Goal: Navigation & Orientation: Find specific page/section

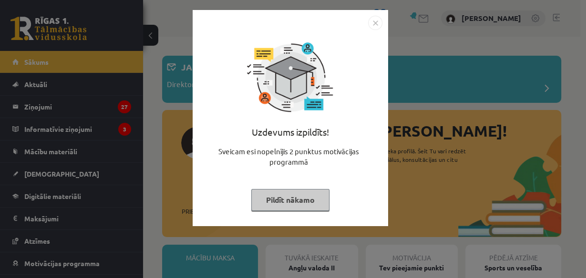
click at [371, 25] on img "Close" at bounding box center [375, 23] width 14 height 14
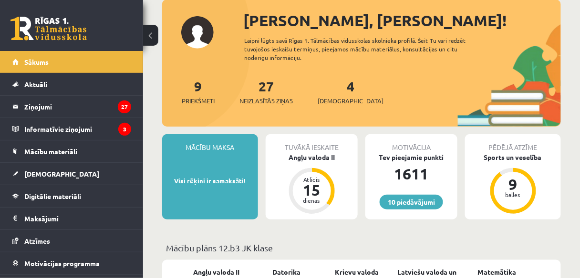
scroll to position [114, 0]
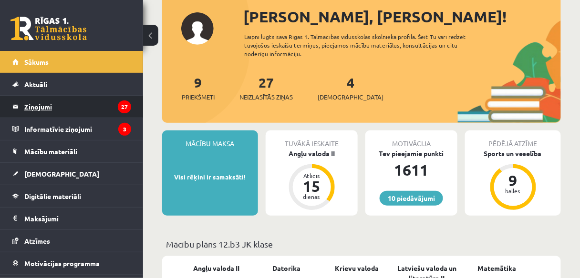
click at [58, 106] on legend "Ziņojumi 27" at bounding box center [77, 107] width 107 height 22
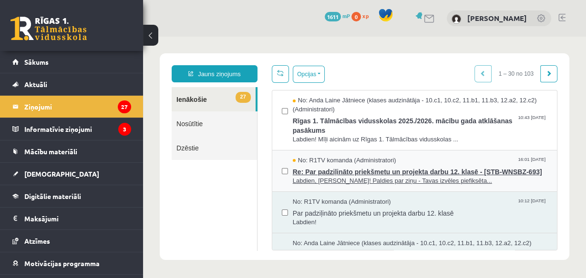
click at [388, 177] on span "Re: Par padziļināto priekšmetu un projekta darbu 12. klasē - [STB-WNSBZ-693]" at bounding box center [420, 171] width 255 height 12
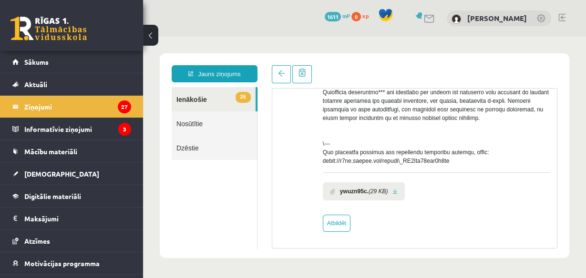
scroll to position [446, 0]
click at [77, 132] on legend "Informatīvie ziņojumi 3" at bounding box center [77, 129] width 107 height 22
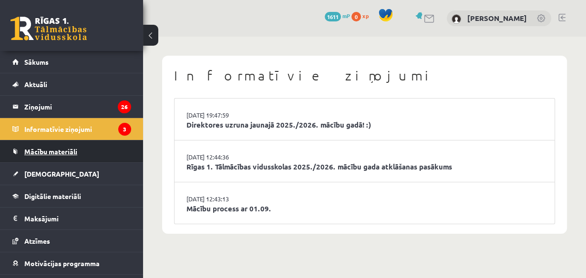
click at [52, 147] on span "Mācību materiāli" at bounding box center [50, 151] width 53 height 9
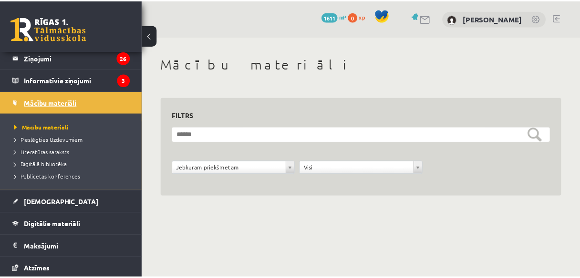
scroll to position [76, 0]
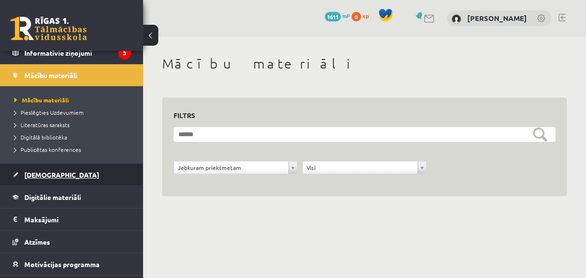
click at [40, 175] on span "[DEMOGRAPHIC_DATA]" at bounding box center [61, 175] width 75 height 9
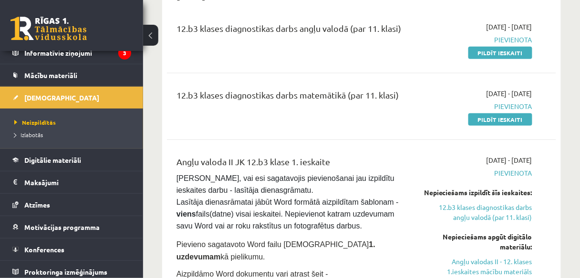
scroll to position [76, 0]
